Goal: Find specific page/section: Find specific page/section

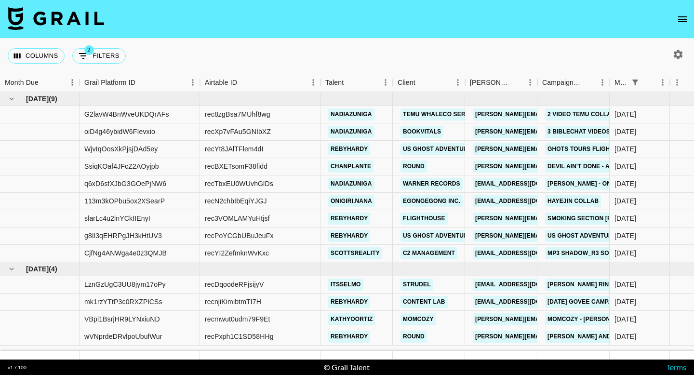
click at [693, 21] on nav at bounding box center [347, 19] width 694 height 39
click at [674, 11] on nav at bounding box center [347, 19] width 694 height 39
click at [679, 17] on icon "open drawer" at bounding box center [682, 19] width 9 height 6
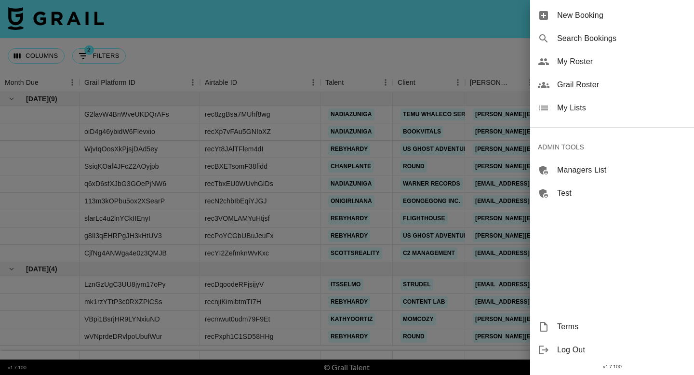
click at [592, 85] on span "Grail Roster" at bounding box center [621, 85] width 129 height 12
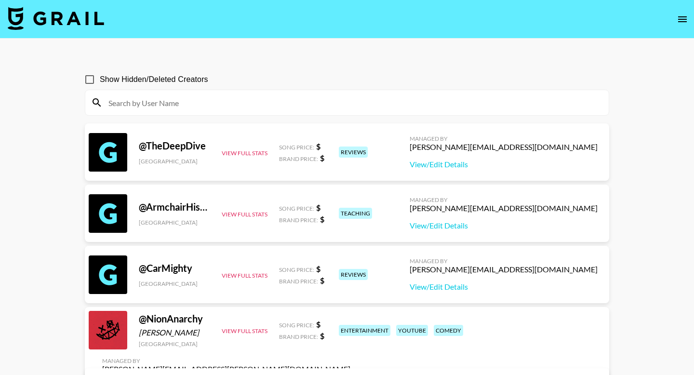
click at [178, 104] on input at bounding box center [353, 102] width 500 height 15
paste input "federicamuscass"
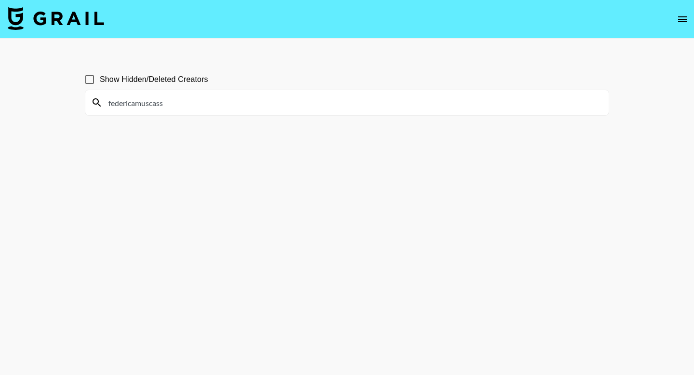
click at [178, 102] on input "federicamuscass" at bounding box center [353, 102] width 500 height 15
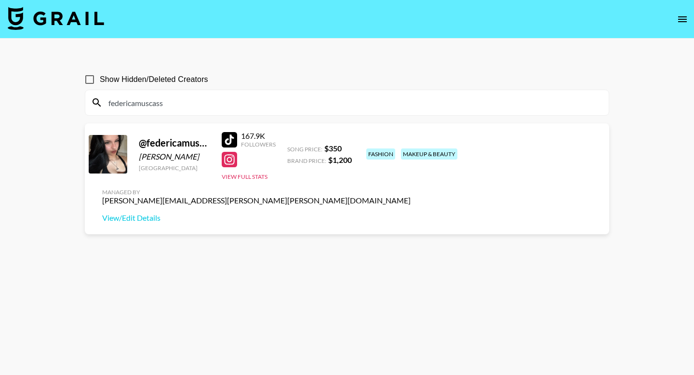
click at [268, 104] on input "federicamuscass" at bounding box center [353, 102] width 500 height 15
paste input "chicgyalxx"
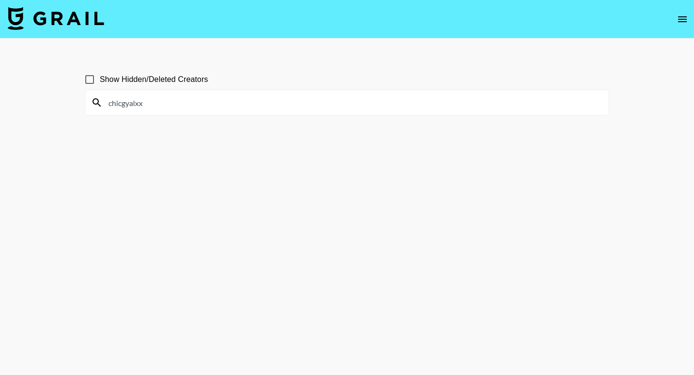
type input "chicgyalxx"
click at [89, 76] on input "Show Hidden/Deleted Creators" at bounding box center [90, 79] width 20 height 20
checkbox input "true"
